Goal: Information Seeking & Learning: Learn about a topic

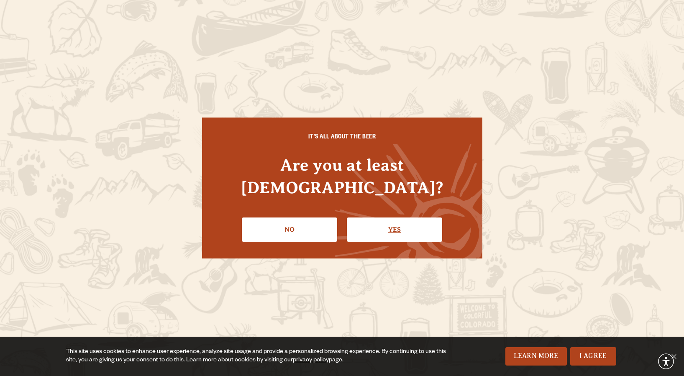
scroll to position [0, 0]
click at [405, 217] on link "Yes" at bounding box center [394, 229] width 95 height 24
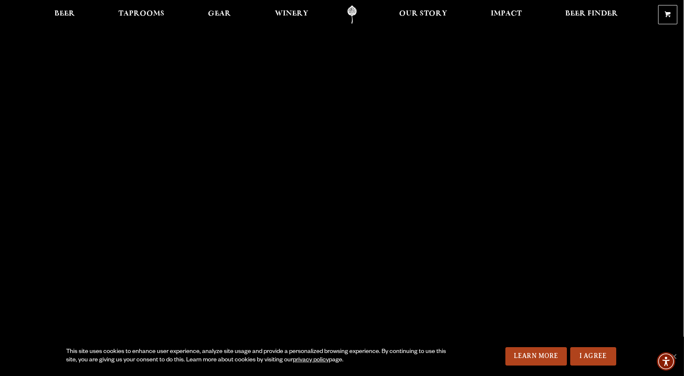
scroll to position [0, 0]
click at [552, 356] on link "Learn More" at bounding box center [535, 356] width 61 height 18
click at [65, 12] on span "Beer" at bounding box center [64, 13] width 20 height 7
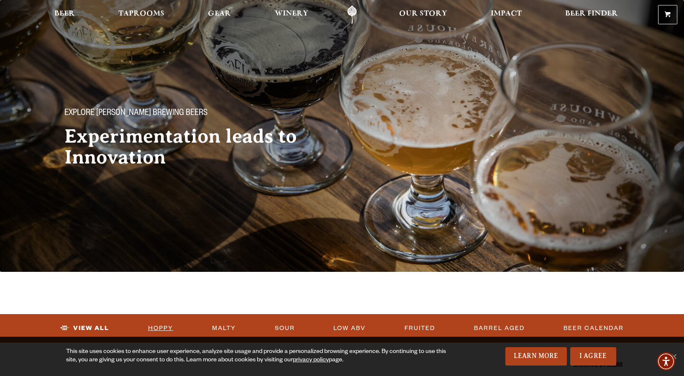
scroll to position [0, 0]
click at [158, 327] on link "Hoppy" at bounding box center [161, 328] width 32 height 19
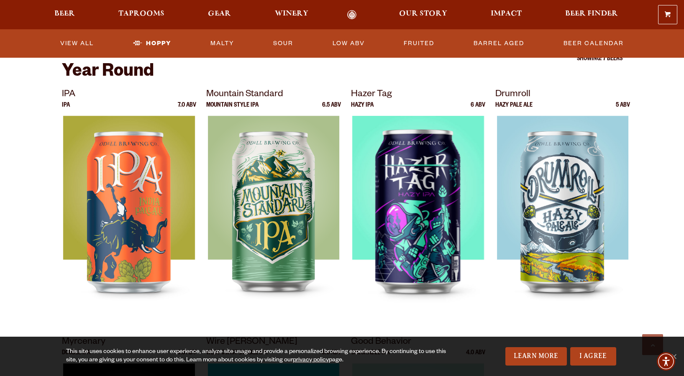
scroll to position [271, 0]
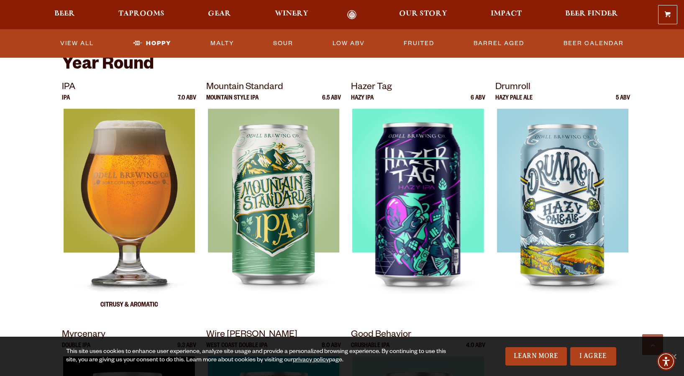
click at [141, 162] on img at bounding box center [128, 213] width 131 height 209
